Goal: Navigation & Orientation: Understand site structure

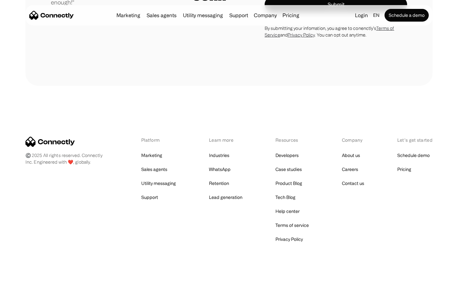
scroll to position [1771, 0]
